Goal: Information Seeking & Learning: Learn about a topic

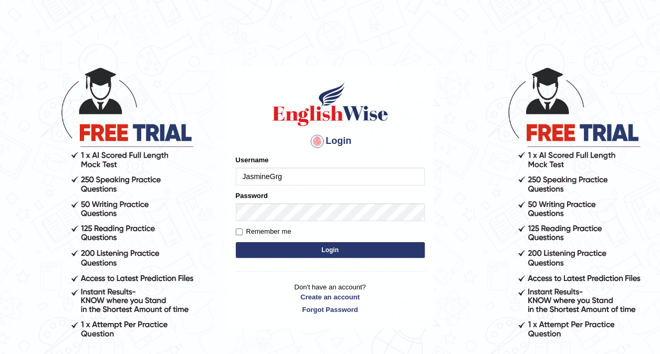
type input "JasmineGrg"
click at [305, 245] on button "Login" at bounding box center [330, 250] width 189 height 16
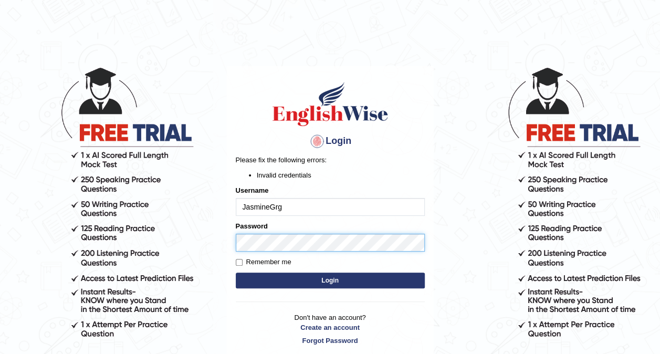
click at [143, 271] on body "Login Please fix the following errors: Invalid credentials Username JasmineGrg …" at bounding box center [330, 210] width 660 height 354
click at [285, 278] on button "Login" at bounding box center [330, 280] width 189 height 16
click at [92, 282] on body "Login Please fix the following errors: Invalid credentials Username JasmineGrg …" at bounding box center [330, 210] width 660 height 354
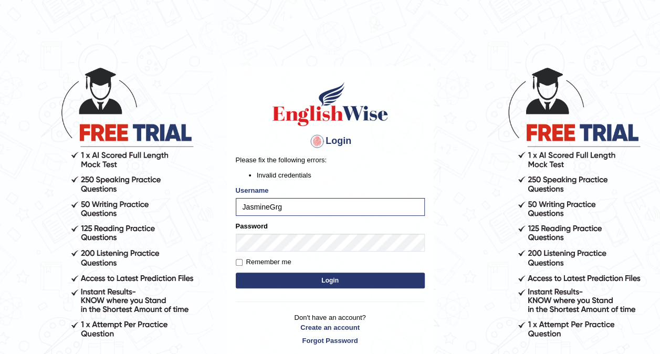
click at [279, 285] on button "Login" at bounding box center [330, 280] width 189 height 16
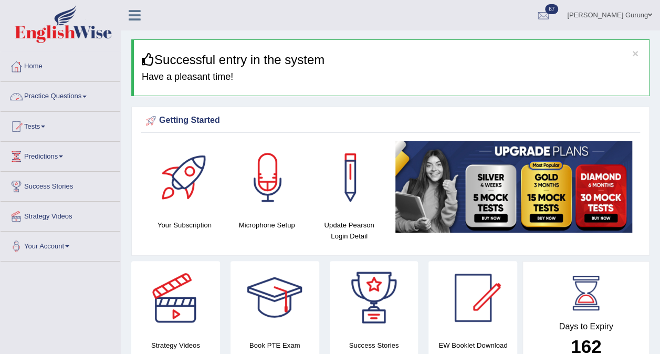
click at [62, 95] on link "Practice Questions" at bounding box center [61, 95] width 120 height 26
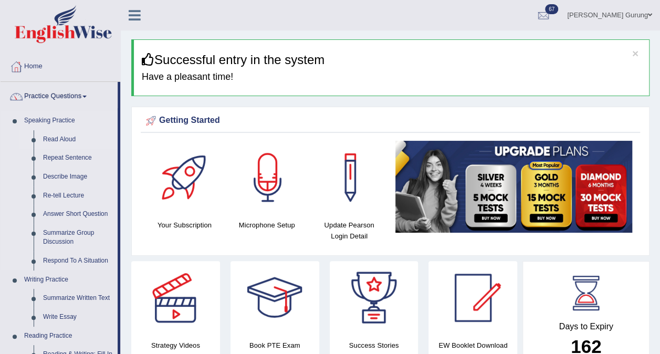
click at [51, 135] on link "Read Aloud" at bounding box center [77, 139] width 79 height 19
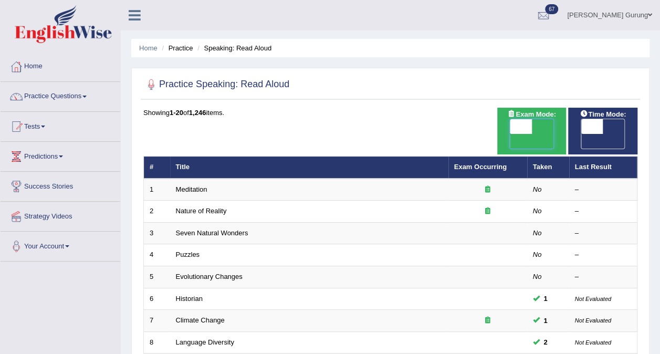
click at [529, 125] on span at bounding box center [521, 126] width 22 height 15
checkbox input "true"
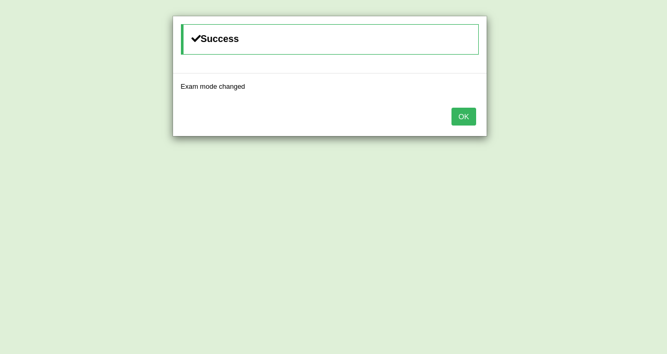
click at [466, 113] on button "OK" at bounding box center [464, 117] width 24 height 18
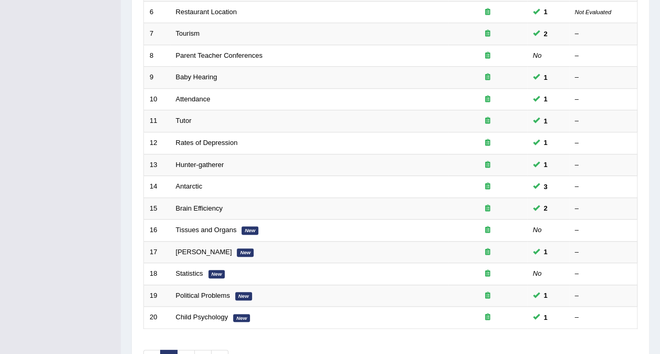
scroll to position [336, 0]
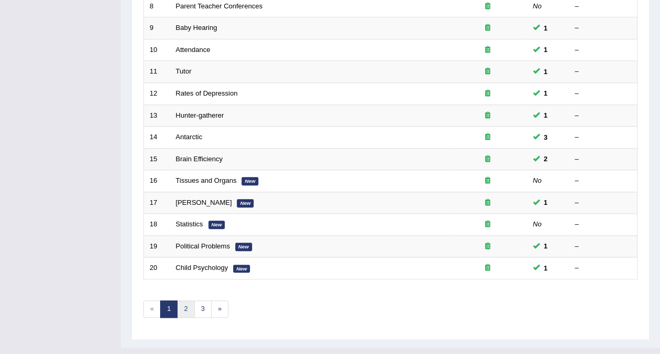
click at [184, 300] on link "2" at bounding box center [185, 308] width 17 height 17
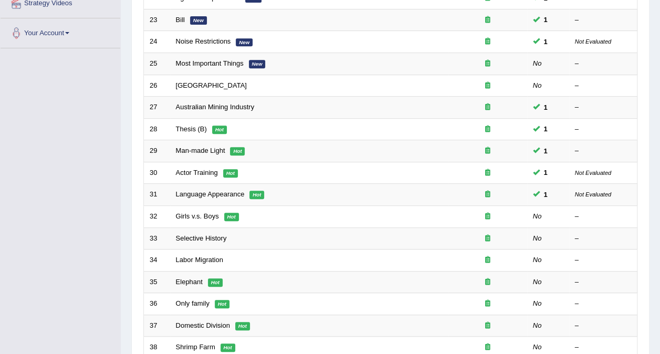
scroll to position [219, 0]
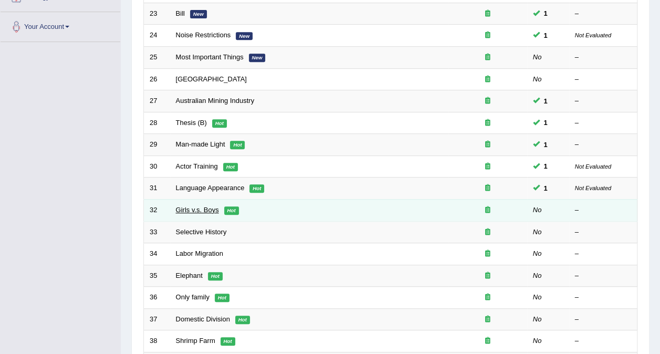
click at [200, 206] on link "Girls v.s. Boys" at bounding box center [197, 210] width 43 height 8
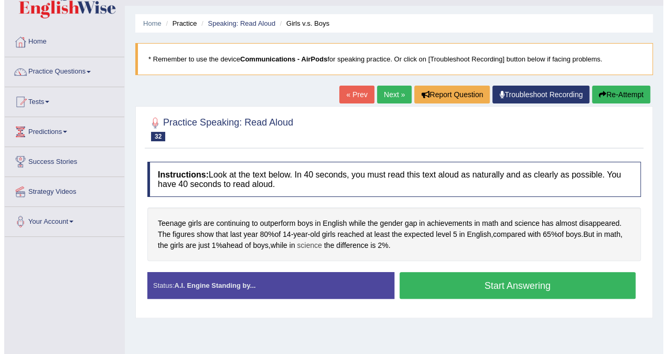
scroll to position [24, 0]
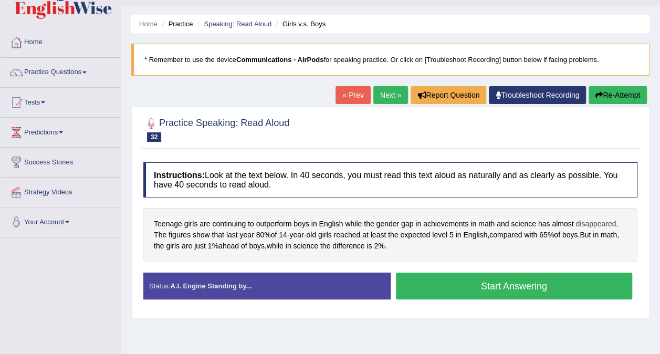
click at [581, 219] on span "disappeared" at bounding box center [595, 223] width 40 height 11
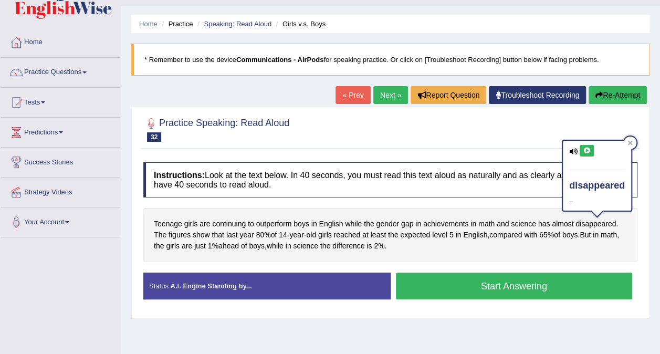
click at [586, 151] on icon at bounding box center [586, 150] width 8 height 6
click at [266, 339] on div "Home Practice Speaking: Read Aloud Girls v.s. Boys * Remember to use the device…" at bounding box center [390, 238] width 539 height 525
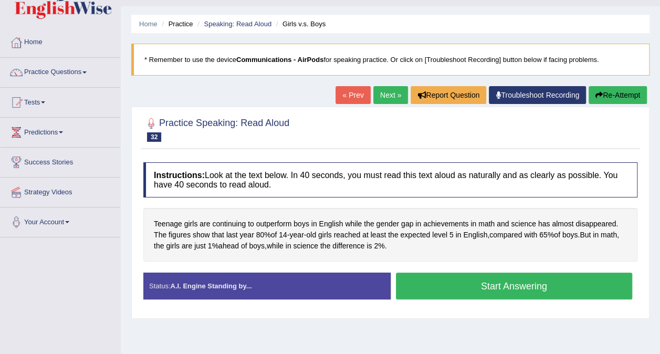
click at [468, 280] on button "Start Answering" at bounding box center [514, 285] width 237 height 27
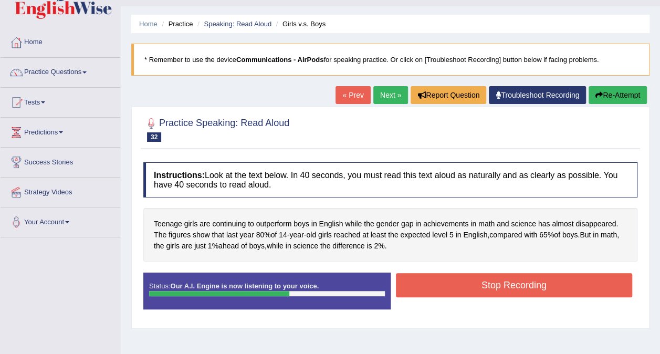
click at [459, 288] on button "Stop Recording" at bounding box center [514, 285] width 237 height 24
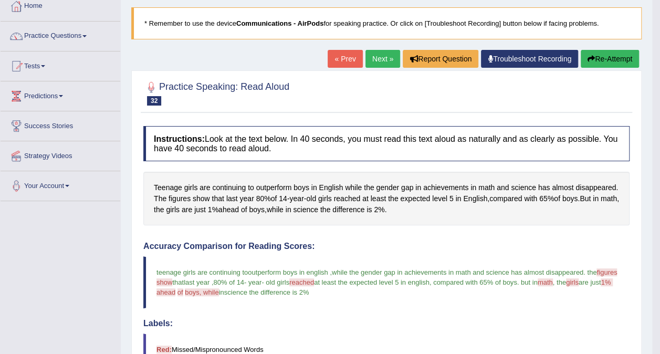
scroll to position [56, 0]
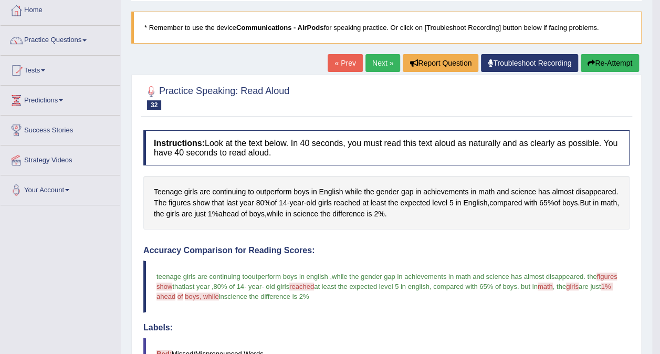
click at [379, 63] on link "Next »" at bounding box center [382, 63] width 35 height 18
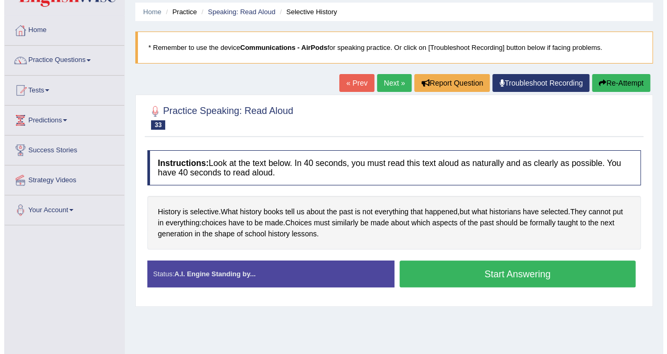
scroll to position [37, 0]
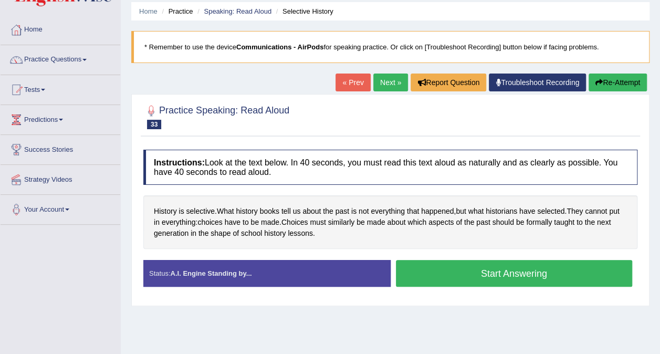
click at [460, 274] on button "Start Answering" at bounding box center [514, 273] width 237 height 27
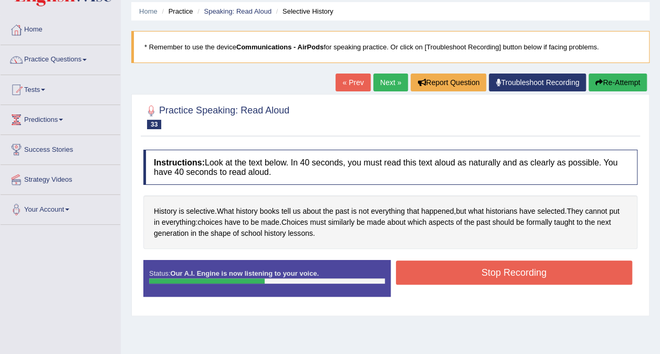
click at [480, 268] on button "Stop Recording" at bounding box center [514, 272] width 237 height 24
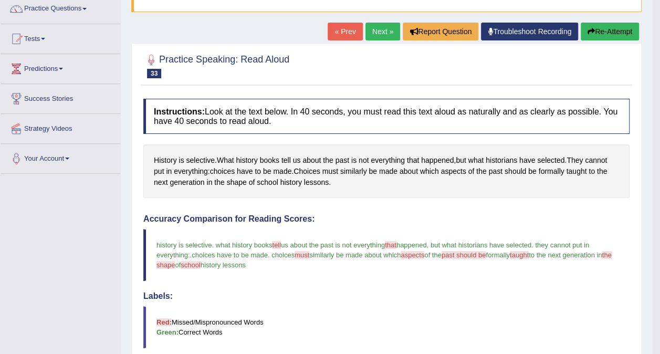
scroll to position [87, 0]
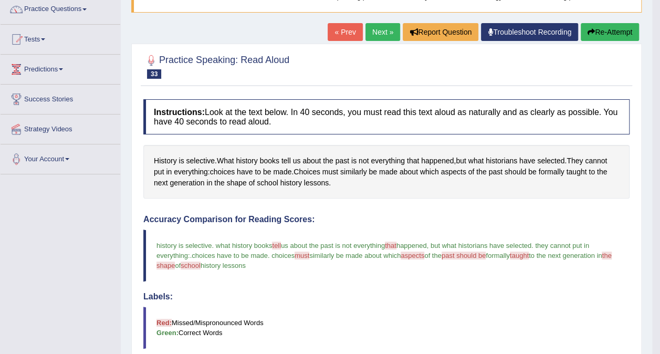
click at [389, 28] on link "Next »" at bounding box center [382, 32] width 35 height 18
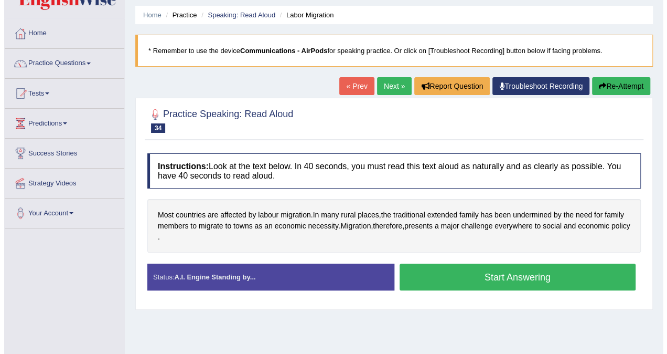
scroll to position [34, 0]
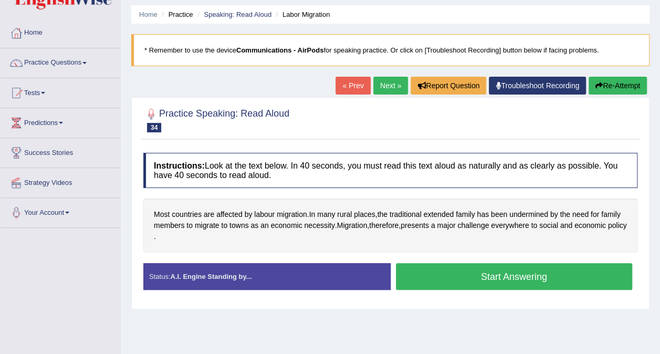
click at [470, 272] on button "Start Answering" at bounding box center [514, 276] width 237 height 27
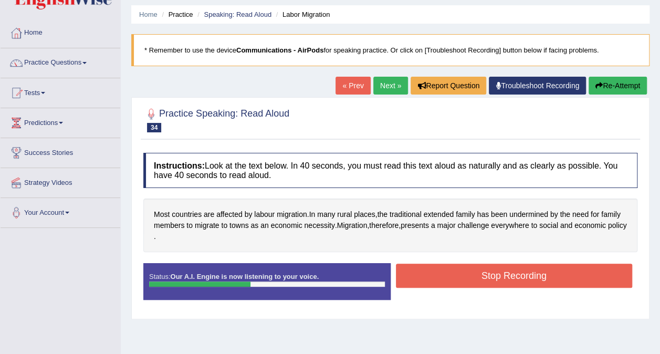
click at [470, 272] on button "Stop Recording" at bounding box center [514, 275] width 237 height 24
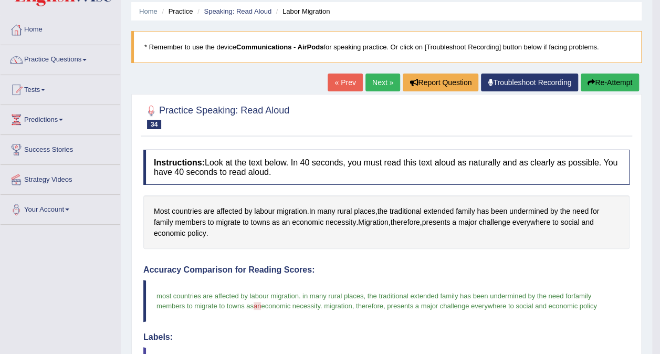
scroll to position [36, 0]
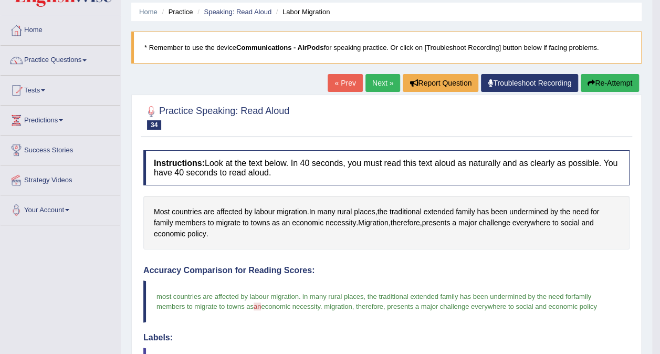
click at [384, 85] on link "Next »" at bounding box center [382, 83] width 35 height 18
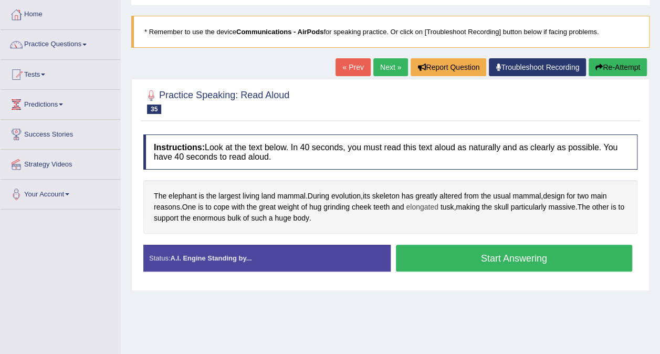
click at [423, 201] on span "elongated" at bounding box center [422, 206] width 33 height 11
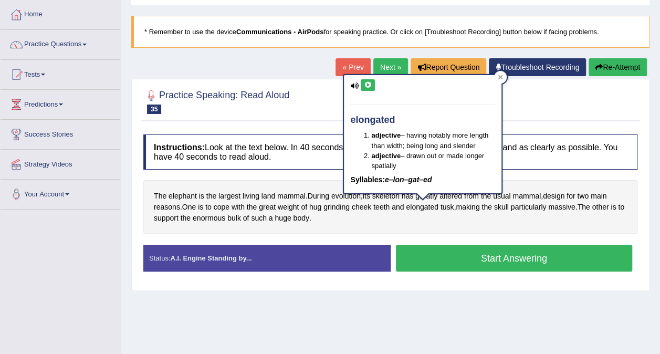
click at [367, 88] on button at bounding box center [367, 85] width 14 height 12
click at [367, 80] on button at bounding box center [367, 85] width 14 height 12
click at [400, 298] on div "Home Practice Speaking: Read Aloud Elephant * Remember to use the device Commun…" at bounding box center [390, 210] width 539 height 525
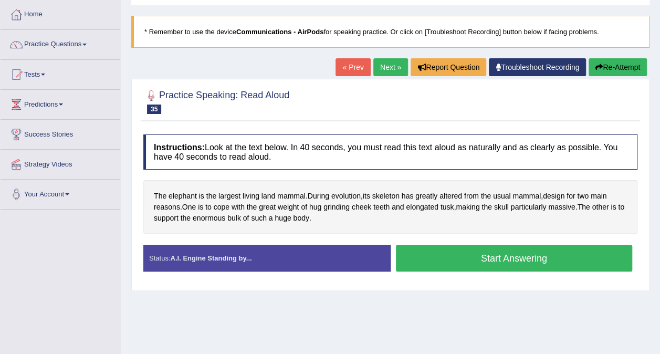
click at [449, 251] on button "Start Answering" at bounding box center [514, 258] width 237 height 27
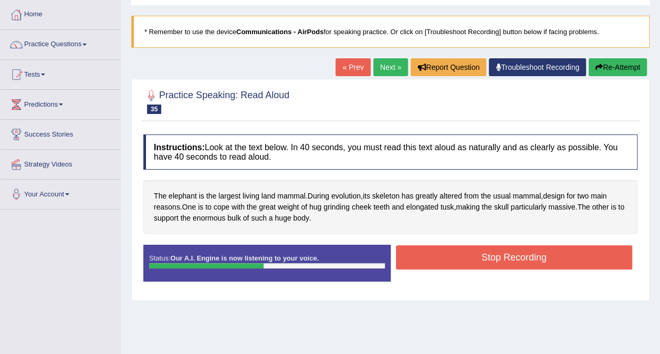
click at [449, 251] on button "Stop Recording" at bounding box center [514, 257] width 237 height 24
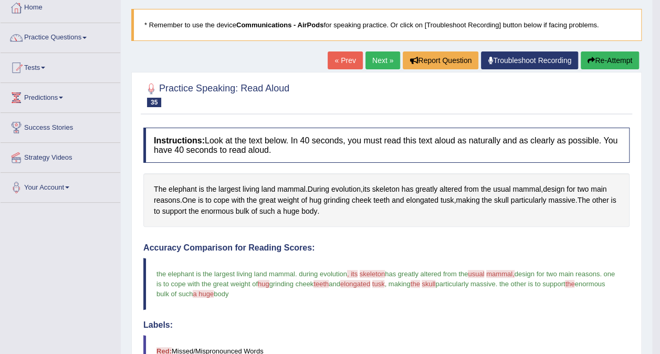
scroll to position [54, 0]
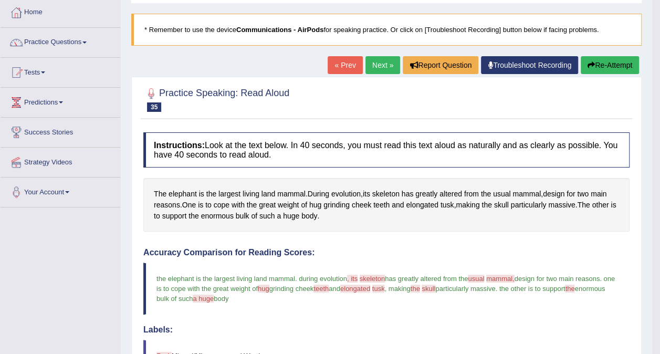
click at [374, 62] on link "Next »" at bounding box center [382, 65] width 35 height 18
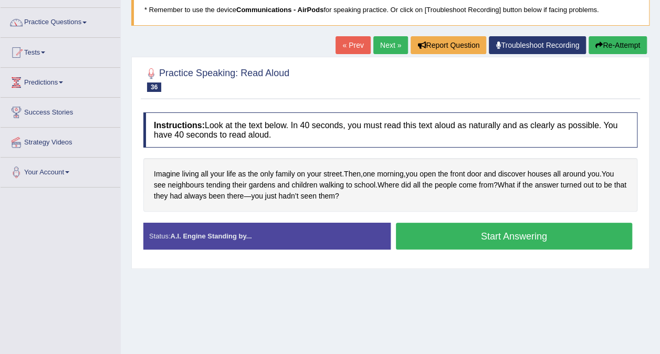
scroll to position [71, 0]
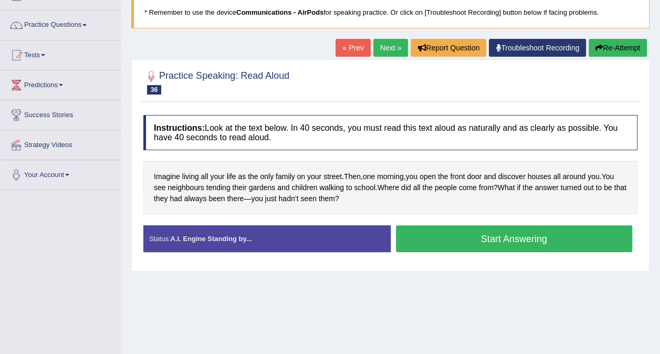
click at [482, 240] on button "Start Answering" at bounding box center [514, 238] width 237 height 27
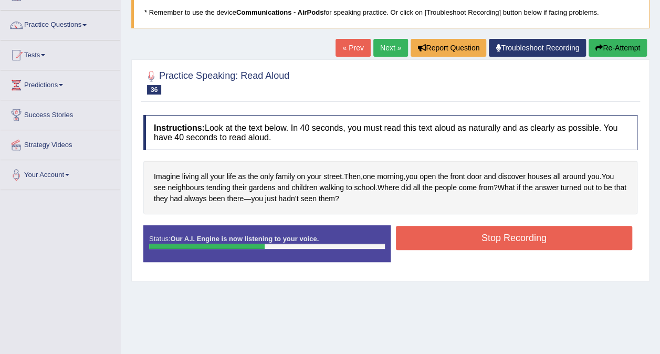
click at [458, 236] on button "Stop Recording" at bounding box center [514, 238] width 237 height 24
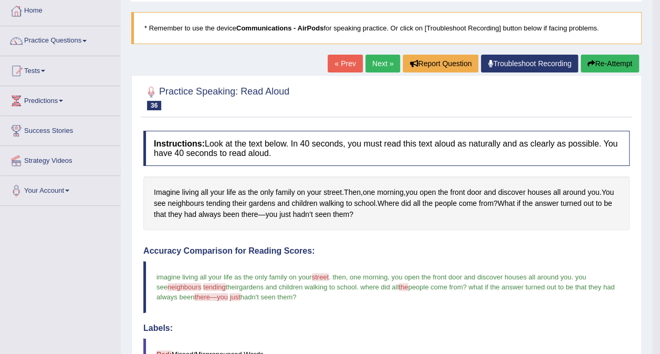
scroll to position [55, 0]
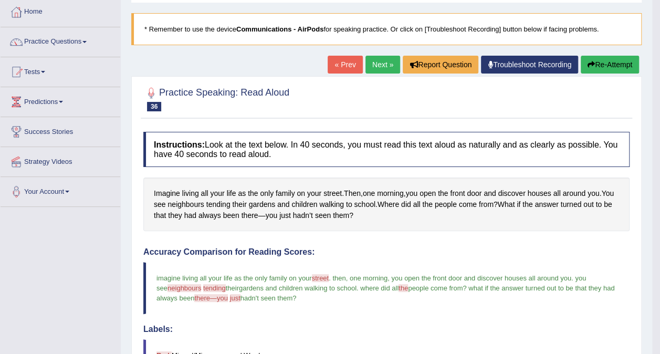
click at [388, 63] on link "Next »" at bounding box center [382, 65] width 35 height 18
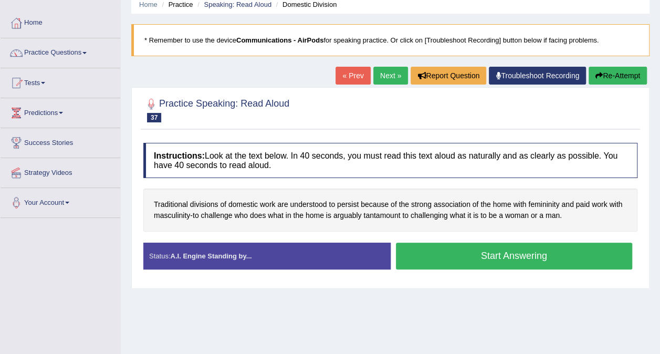
scroll to position [46, 0]
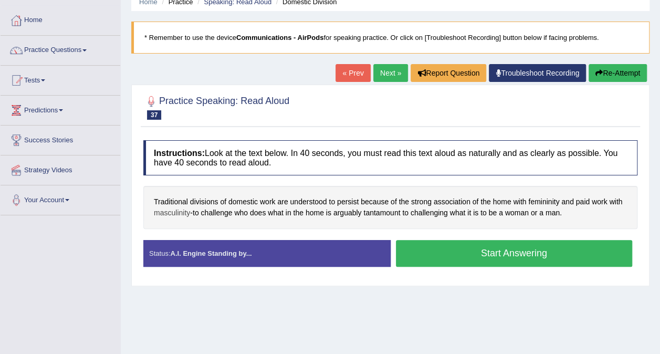
click at [190, 216] on span "masculinity" at bounding box center [172, 212] width 36 height 11
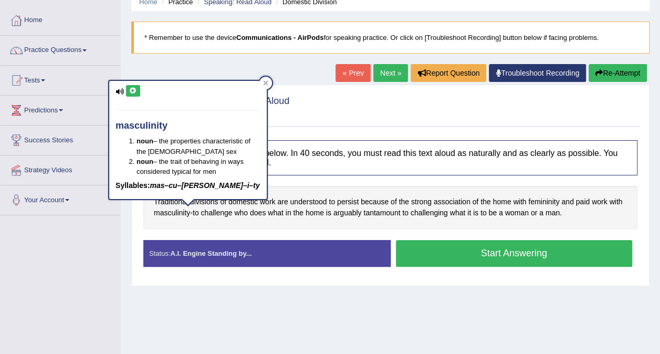
click at [130, 88] on icon at bounding box center [133, 91] width 8 height 6
click at [222, 315] on div "Home Practice Speaking: Read Aloud Domestic Division * Remember to use the devi…" at bounding box center [390, 216] width 539 height 525
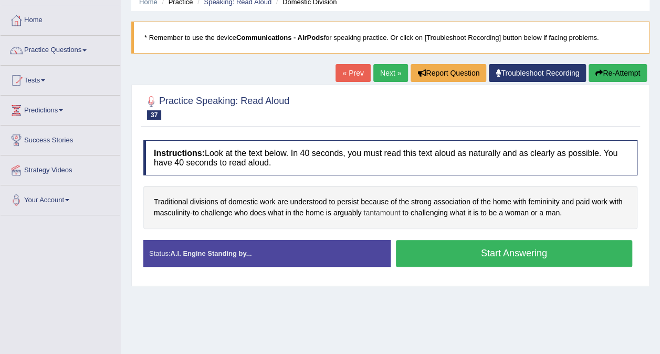
click at [400, 213] on span "tantamount" at bounding box center [381, 212] width 37 height 11
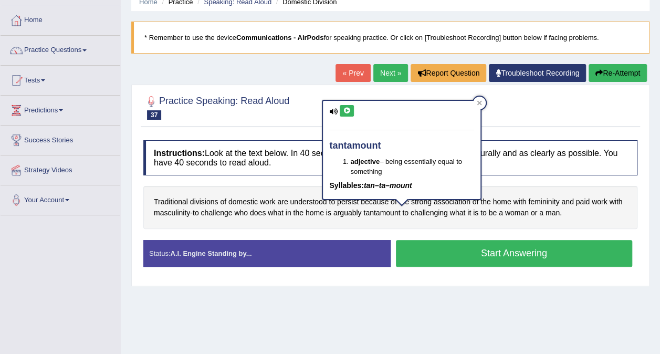
click at [343, 109] on icon at bounding box center [347, 111] width 8 height 6
click at [370, 282] on div "Practice Speaking: Read Aloud 37 Domestic Division Instructions: Look at the te…" at bounding box center [390, 184] width 518 height 201
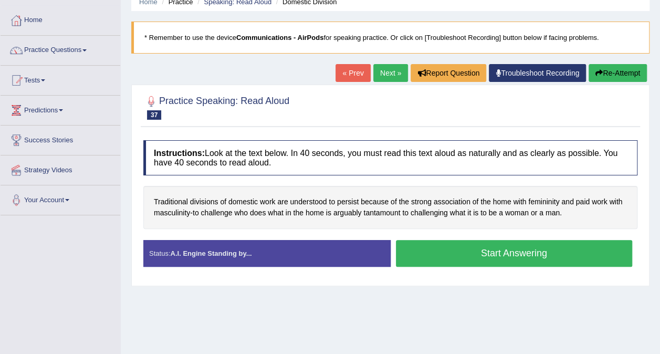
click at [490, 250] on button "Start Answering" at bounding box center [514, 253] width 237 height 27
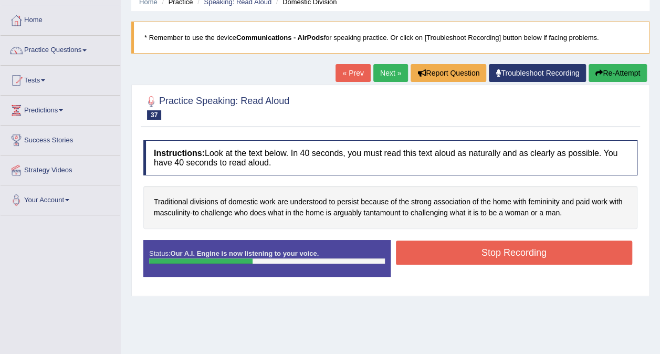
click at [490, 258] on button "Stop Recording" at bounding box center [514, 252] width 237 height 24
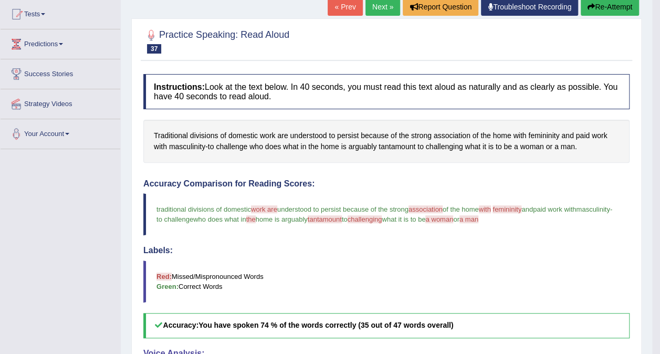
scroll to position [102, 0]
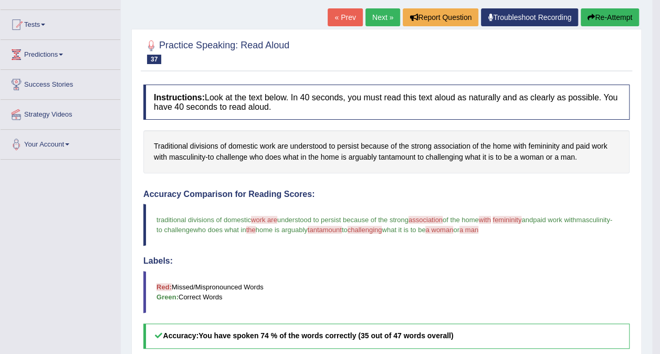
click at [379, 18] on link "Next »" at bounding box center [382, 17] width 35 height 18
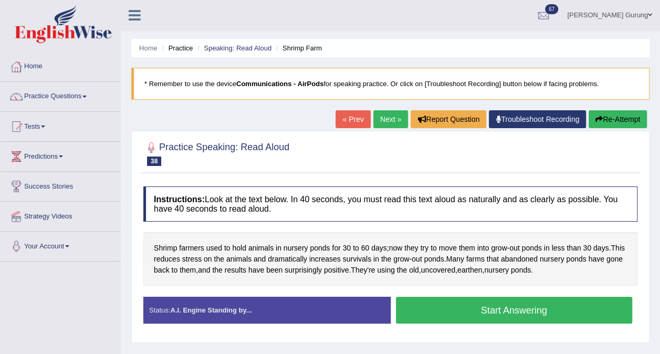
scroll to position [47, 0]
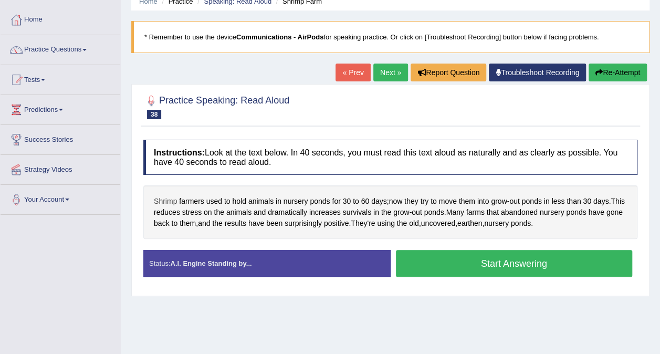
click at [168, 199] on span "Shrimp" at bounding box center [165, 201] width 23 height 11
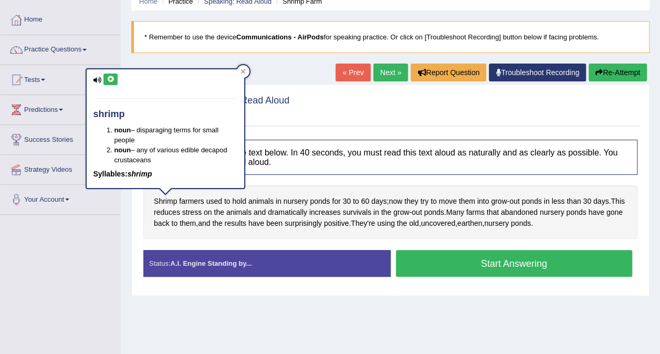
click at [113, 81] on icon at bounding box center [111, 79] width 8 height 6
click at [270, 168] on h4 "Instructions: Look at the text below. In 40 seconds, you must read this text al…" at bounding box center [390, 157] width 494 height 35
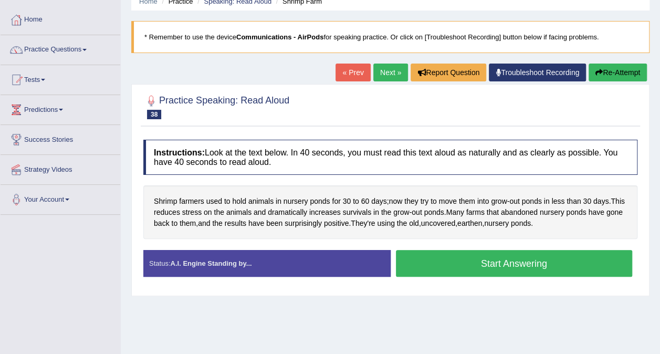
click at [432, 256] on button "Start Answering" at bounding box center [514, 263] width 237 height 27
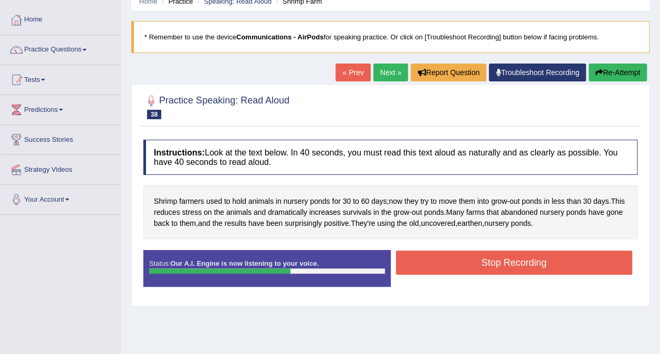
click at [432, 256] on button "Stop Recording" at bounding box center [514, 262] width 237 height 24
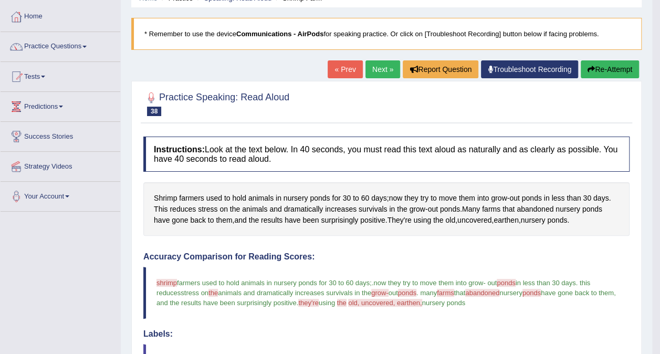
scroll to position [49, 0]
click at [386, 69] on link "Next »" at bounding box center [382, 70] width 35 height 18
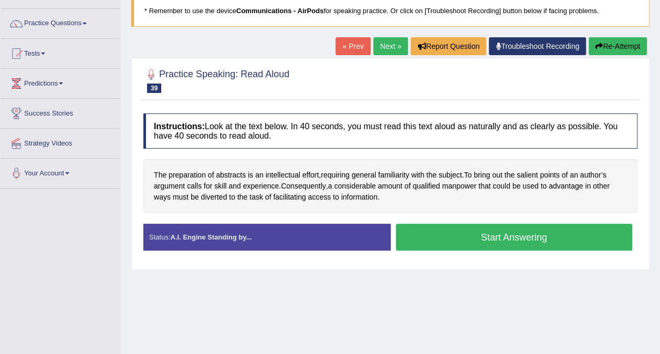
scroll to position [73, 0]
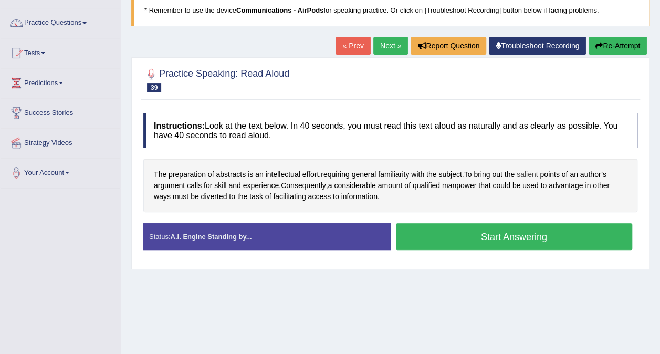
click at [536, 174] on span "salient" at bounding box center [526, 174] width 21 height 11
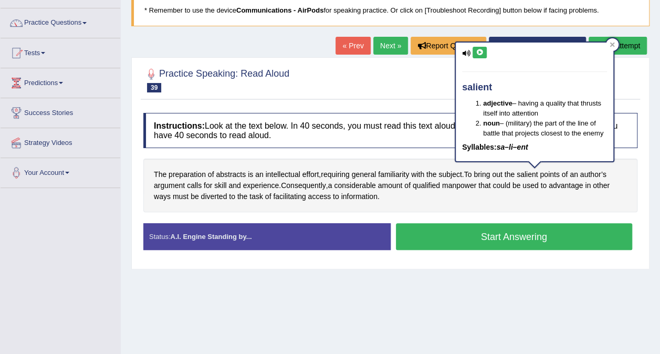
click at [478, 50] on icon at bounding box center [479, 52] width 8 height 6
click at [358, 330] on div "Home Practice Speaking: Read Aloud Abstract Preparation * Remember to use the d…" at bounding box center [390, 189] width 539 height 525
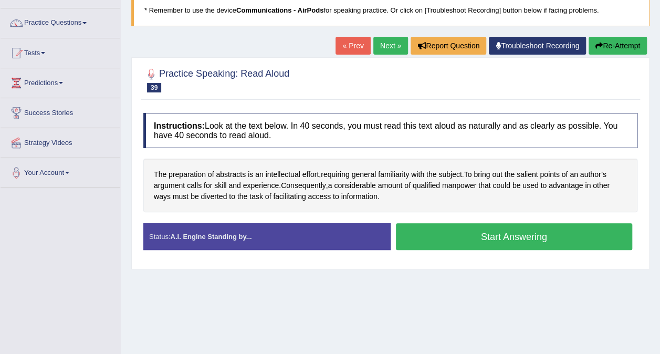
click at [471, 230] on button "Start Answering" at bounding box center [514, 236] width 237 height 27
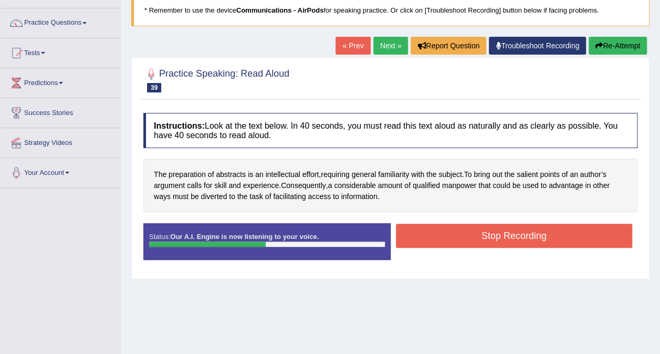
click at [454, 230] on button "Stop Recording" at bounding box center [514, 236] width 237 height 24
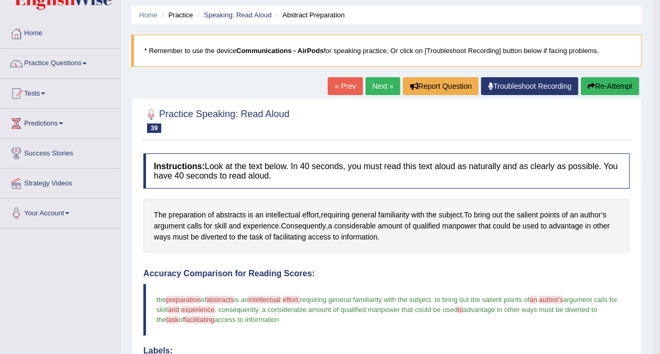
scroll to position [0, 0]
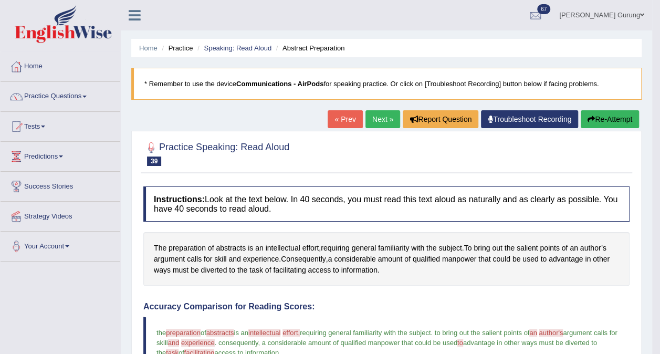
click at [375, 114] on link "Next »" at bounding box center [382, 119] width 35 height 18
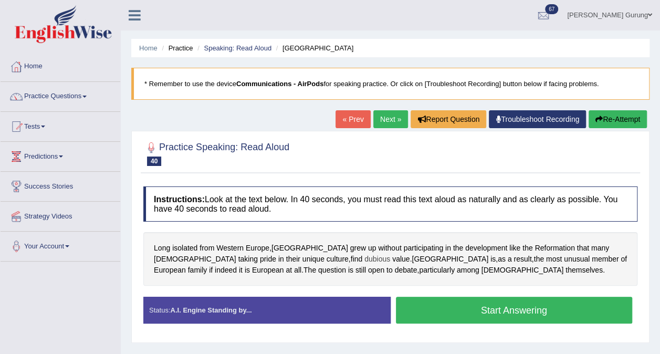
click at [364, 262] on span "dubious" at bounding box center [377, 258] width 26 height 11
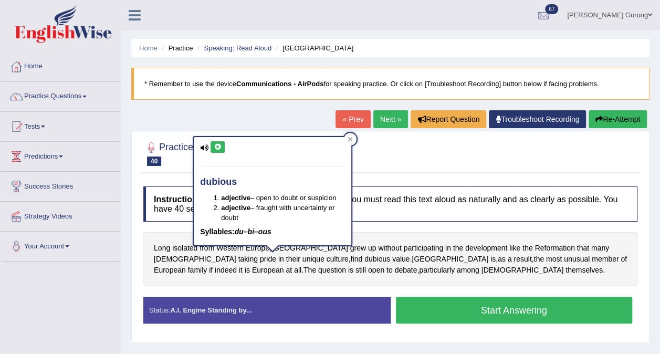
click at [218, 151] on button at bounding box center [217, 147] width 14 height 12
click at [217, 144] on icon at bounding box center [218, 147] width 8 height 6
click at [311, 93] on blockquote "* Remember to use the device Communications - AirPods for speaking practice. Or…" at bounding box center [390, 84] width 518 height 32
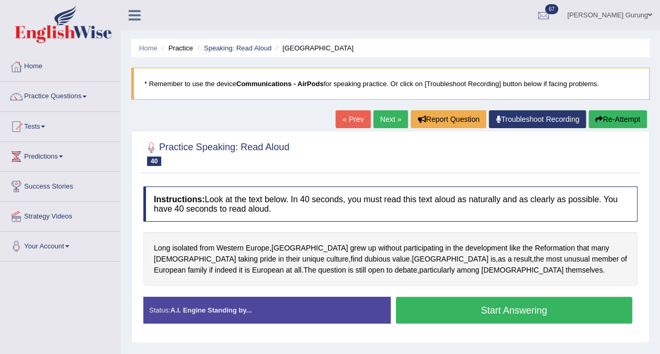
click at [422, 301] on button "Start Answering" at bounding box center [514, 309] width 237 height 27
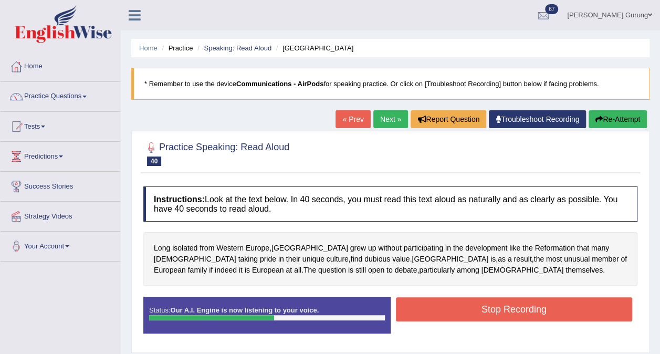
click at [416, 303] on button "Stop Recording" at bounding box center [514, 309] width 237 height 24
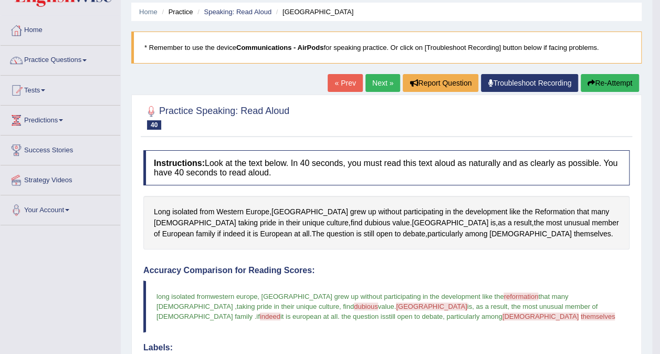
scroll to position [36, 0]
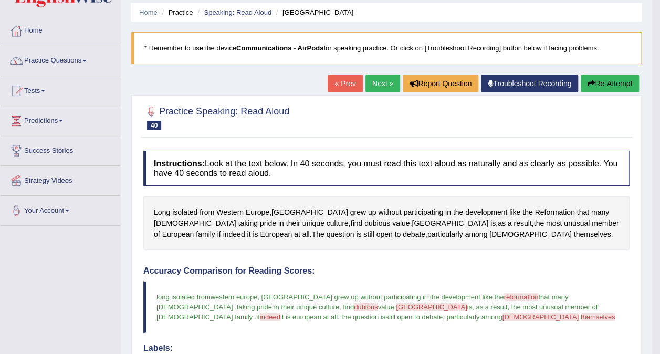
click at [380, 88] on link "Next »" at bounding box center [382, 84] width 35 height 18
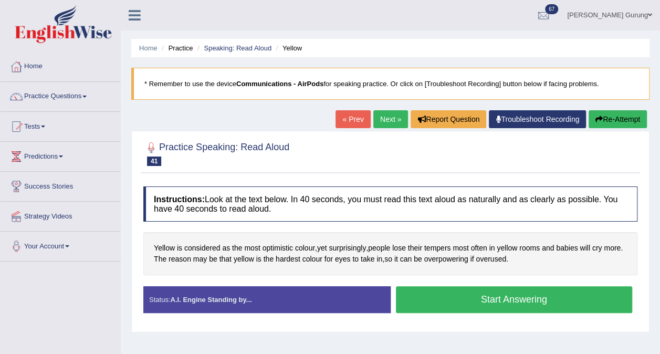
click at [482, 302] on button "Start Answering" at bounding box center [514, 299] width 237 height 27
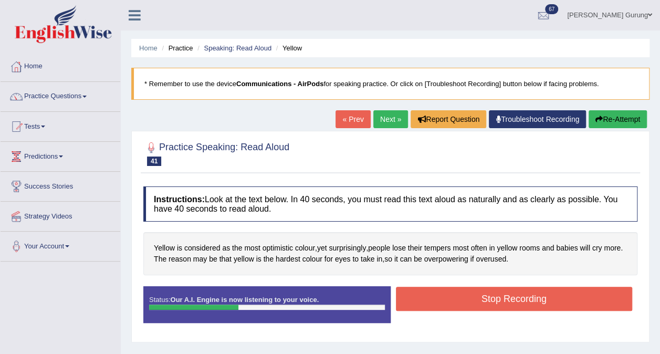
click at [496, 294] on button "Stop Recording" at bounding box center [514, 299] width 237 height 24
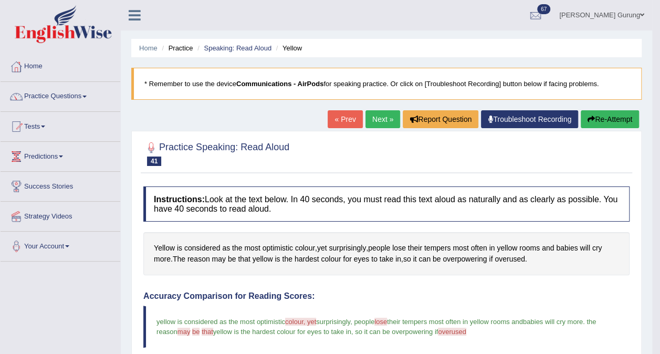
click at [388, 116] on link "Next »" at bounding box center [382, 119] width 35 height 18
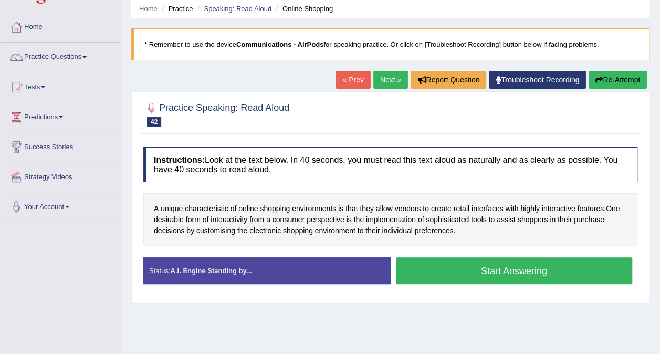
scroll to position [40, 0]
click at [444, 265] on button "Start Answering" at bounding box center [514, 270] width 237 height 27
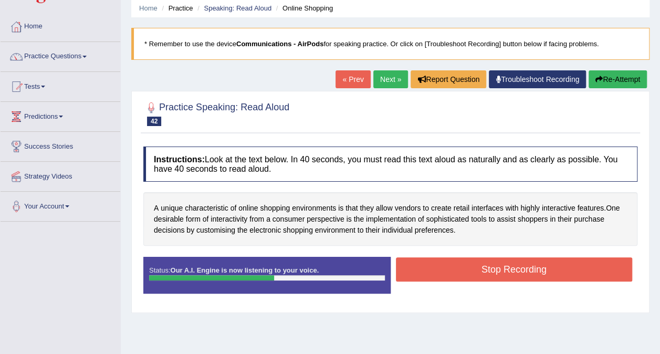
click at [444, 265] on button "Stop Recording" at bounding box center [514, 269] width 237 height 24
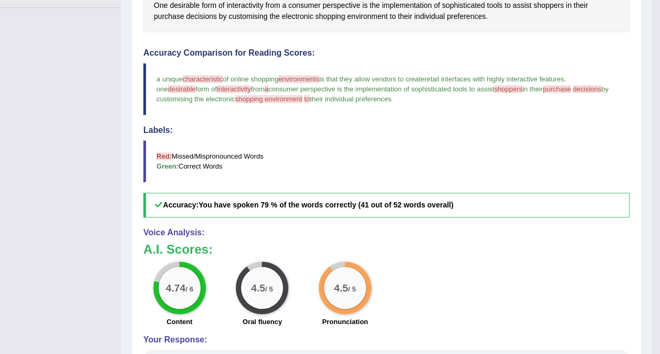
scroll to position [0, 0]
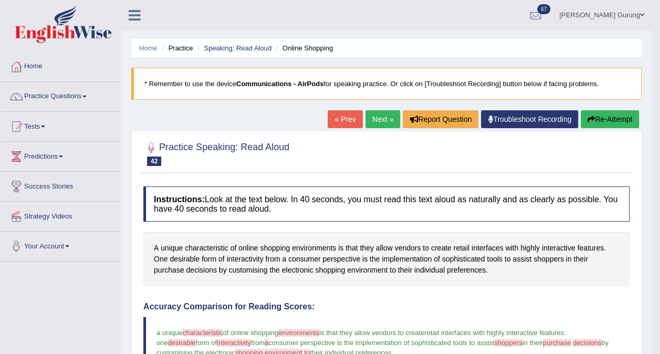
click at [377, 111] on link "Next »" at bounding box center [382, 119] width 35 height 18
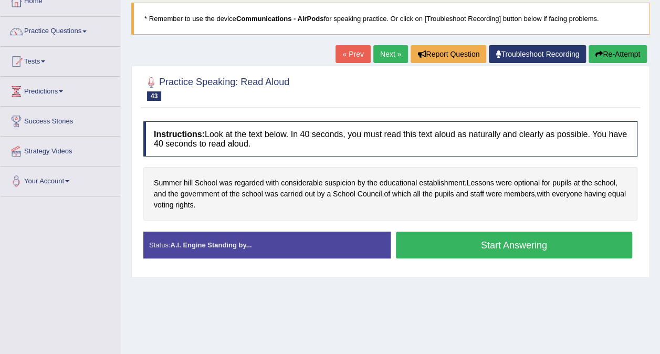
scroll to position [58, 0]
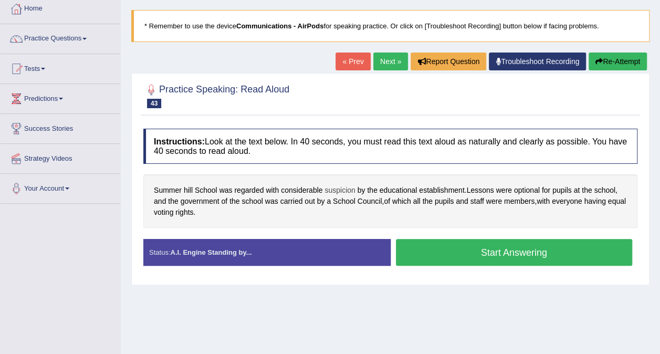
click at [347, 188] on span "suspicion" at bounding box center [339, 190] width 30 height 11
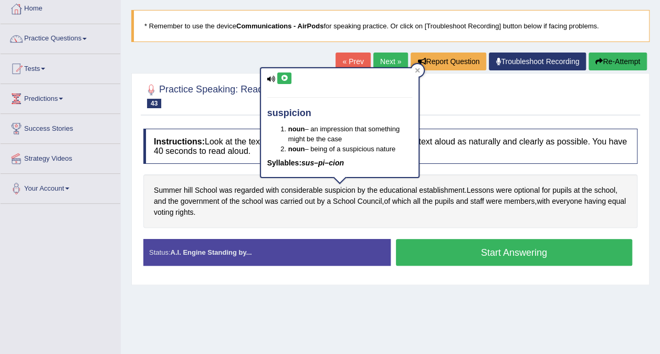
click at [283, 75] on icon at bounding box center [284, 78] width 8 height 6
click at [354, 311] on div "Home Practice Speaking: Read Aloud Summerhill School * Remember to use the devi…" at bounding box center [390, 204] width 539 height 525
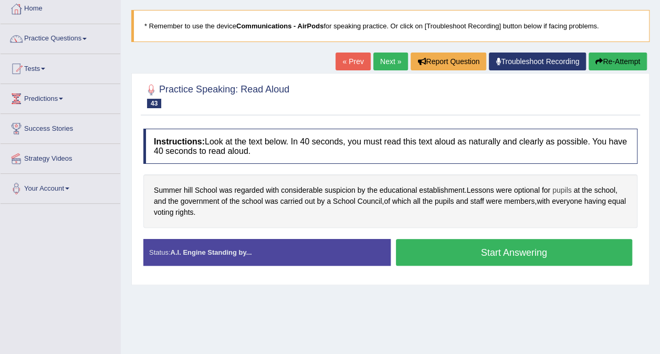
click at [570, 187] on span "pupils" at bounding box center [561, 190] width 19 height 11
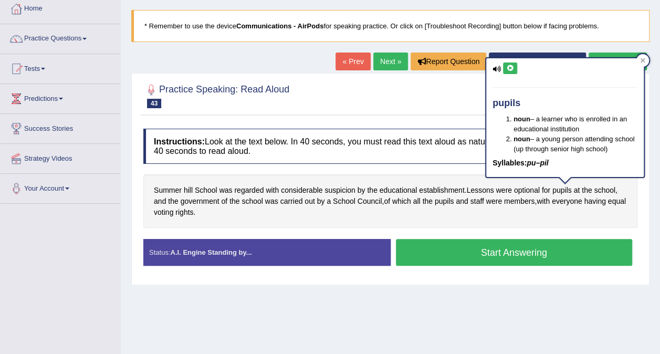
click at [510, 69] on icon at bounding box center [510, 68] width 8 height 6
click at [470, 306] on div "Home Practice Speaking: Read Aloud Summerhill School * Remember to use the devi…" at bounding box center [390, 204] width 539 height 525
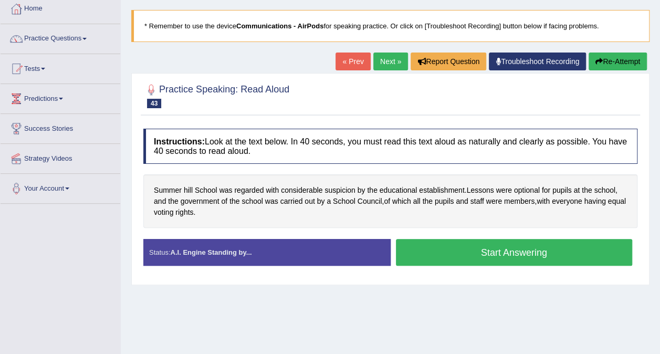
click at [462, 249] on button "Start Answering" at bounding box center [514, 252] width 237 height 27
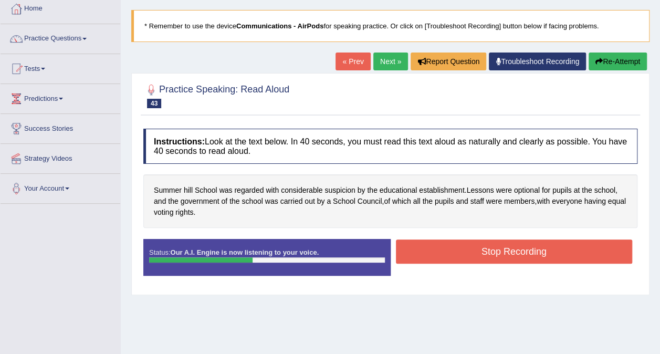
click at [460, 250] on button "Stop Recording" at bounding box center [514, 251] width 237 height 24
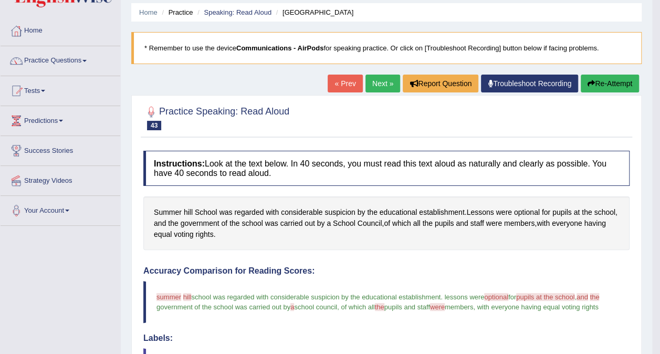
scroll to position [35, 0]
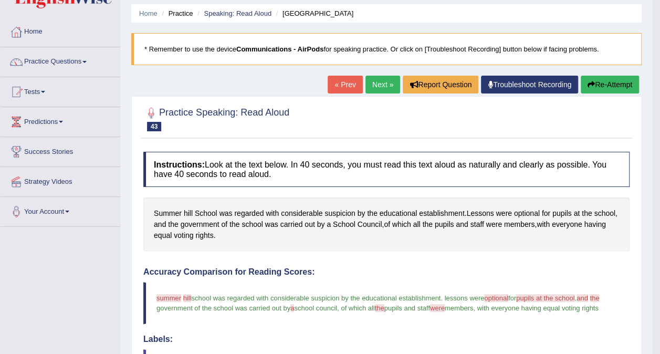
click at [380, 86] on link "Next »" at bounding box center [382, 85] width 35 height 18
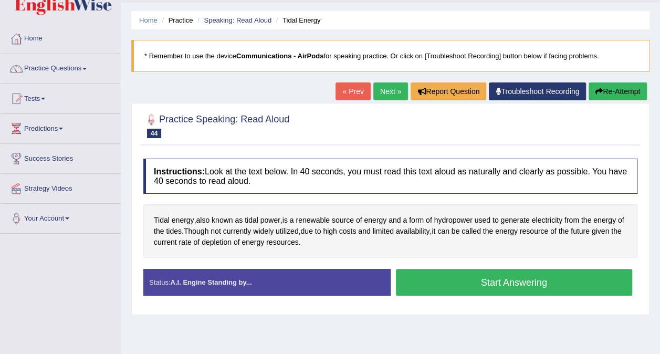
scroll to position [29, 0]
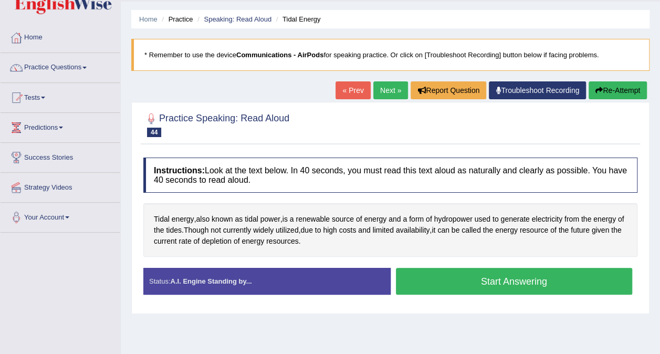
click at [421, 279] on button "Start Answering" at bounding box center [514, 281] width 237 height 27
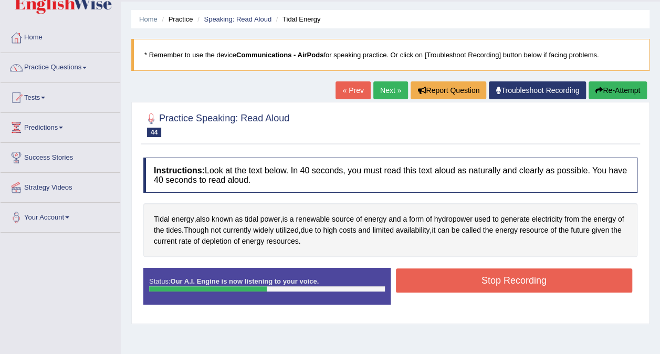
click at [438, 284] on button "Stop Recording" at bounding box center [514, 280] width 237 height 24
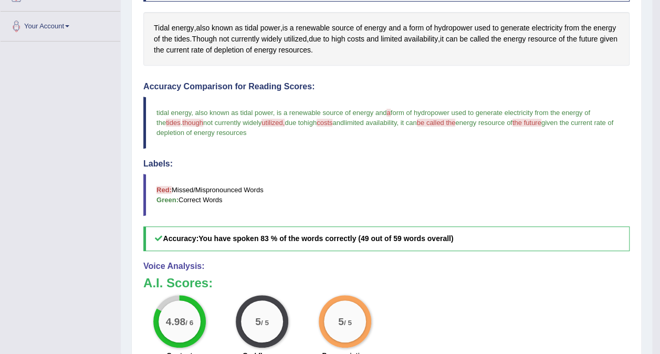
scroll to position [33, 0]
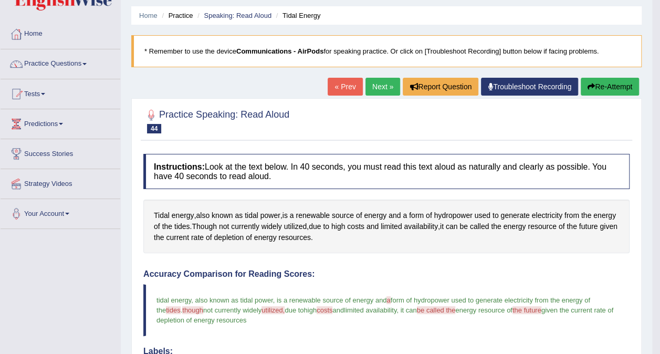
click at [374, 87] on link "Next »" at bounding box center [382, 87] width 35 height 18
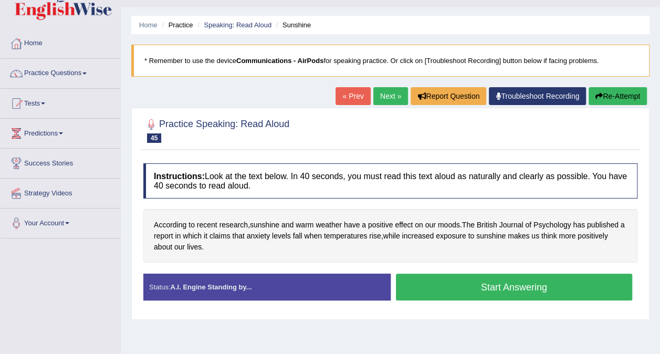
scroll to position [22, 0]
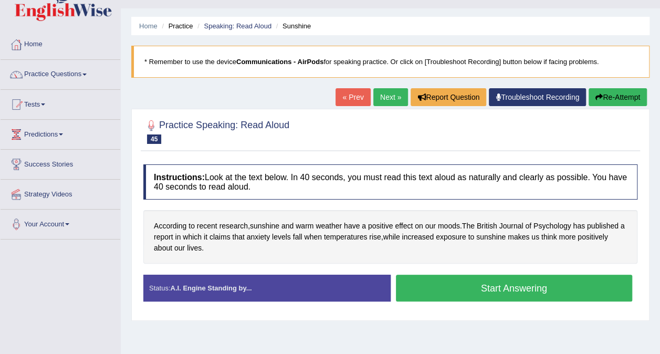
click at [483, 281] on button "Start Answering" at bounding box center [514, 287] width 237 height 27
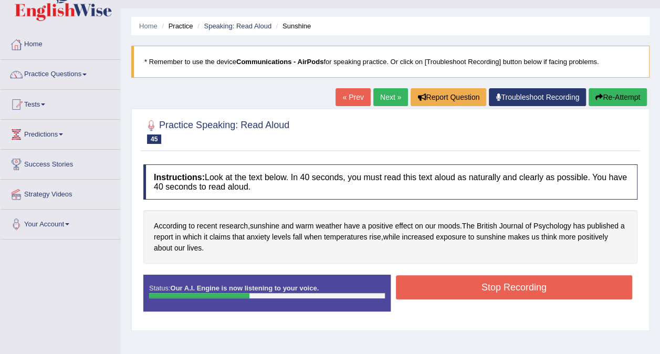
click at [472, 290] on button "Stop Recording" at bounding box center [514, 287] width 237 height 24
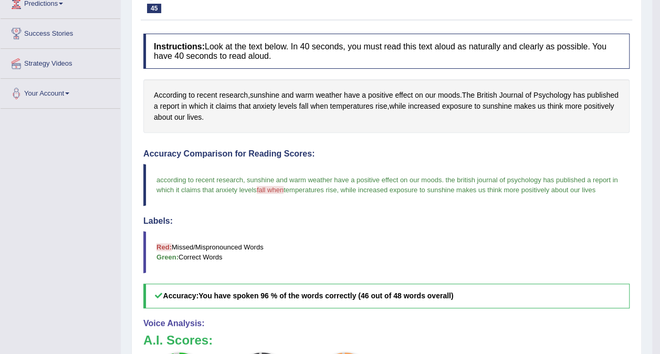
scroll to position [0, 0]
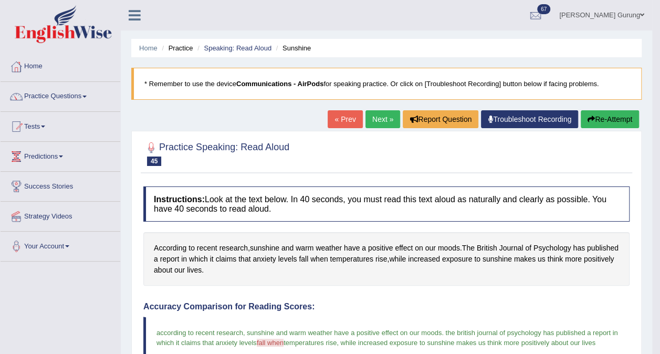
click at [381, 123] on link "Next »" at bounding box center [382, 119] width 35 height 18
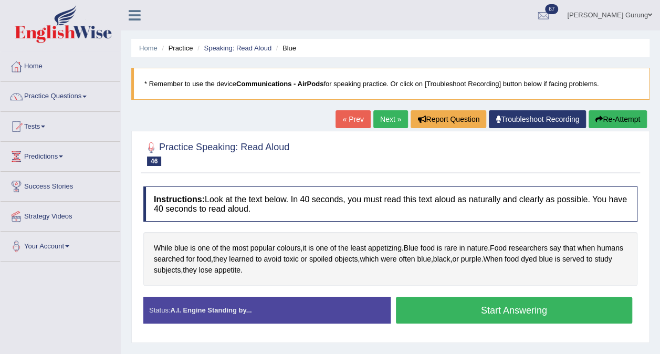
scroll to position [13, 0]
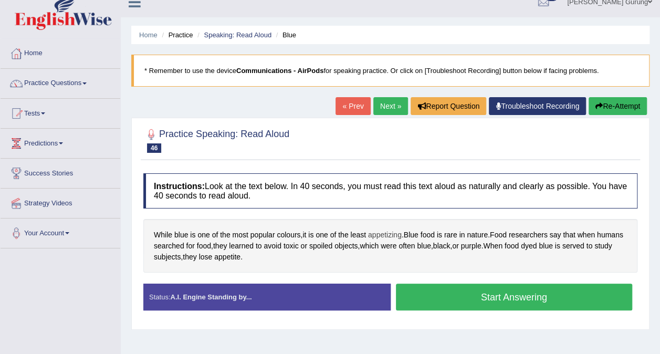
click at [389, 233] on span "appetizing" at bounding box center [385, 234] width 34 height 11
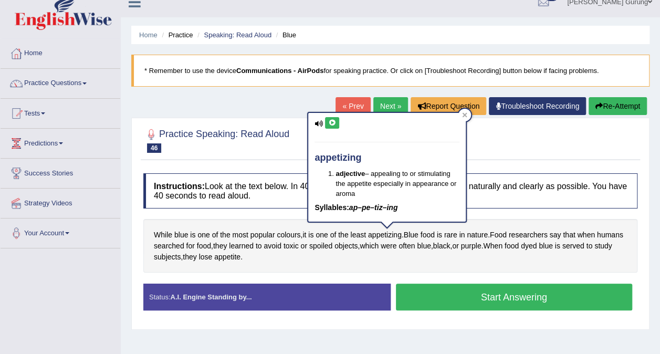
click at [332, 120] on icon at bounding box center [332, 123] width 8 height 6
click at [360, 327] on div "Practice Speaking: Read Aloud 46 Blue Instructions: Look at the text below. In …" at bounding box center [390, 224] width 518 height 212
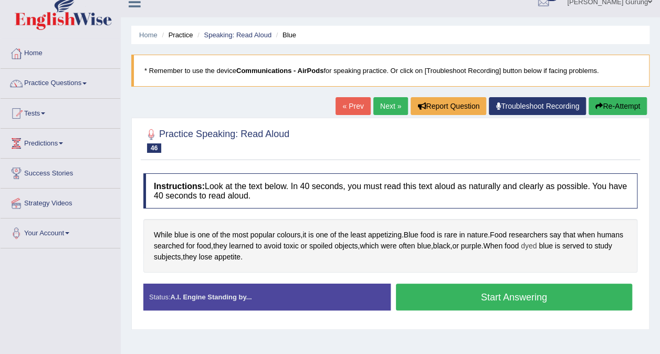
click at [536, 245] on span "dyed" at bounding box center [529, 245] width 16 height 11
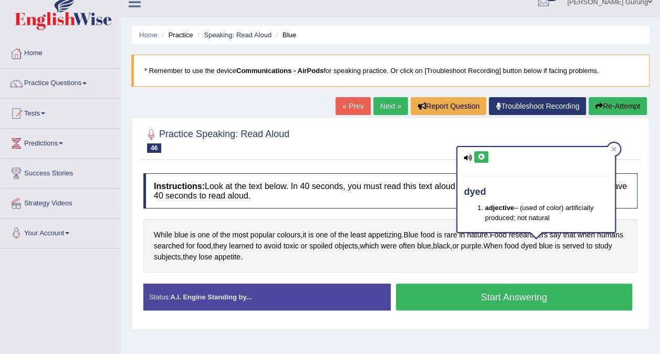
click at [481, 157] on icon at bounding box center [481, 157] width 8 height 6
click at [450, 264] on div "While blue is one of the most popular colours , it is one of the least appetizi…" at bounding box center [390, 246] width 494 height 54
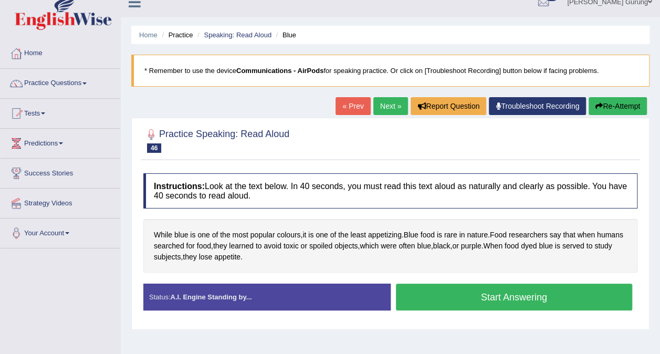
click at [449, 294] on button "Start Answering" at bounding box center [514, 296] width 237 height 27
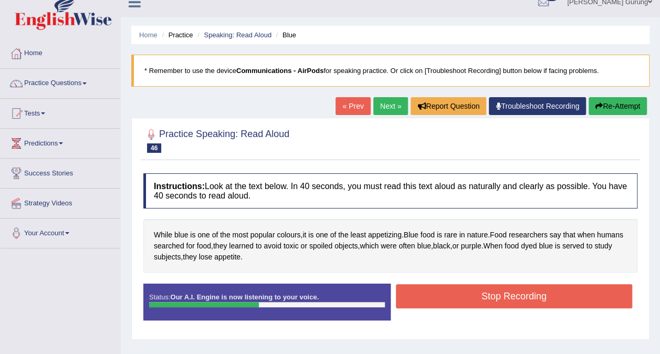
click at [449, 294] on button "Stop Recording" at bounding box center [514, 296] width 237 height 24
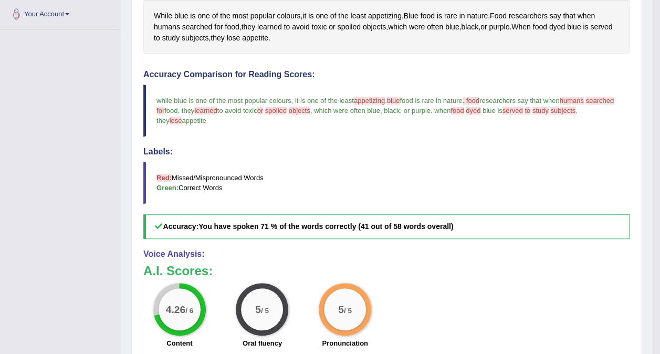
scroll to position [231, 0]
